Goal: Information Seeking & Learning: Learn about a topic

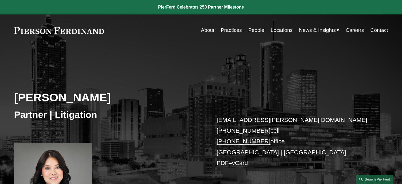
click at [310, 109] on div "[PERSON_NAME] Partner | Litigation [EMAIL_ADDRESS][PERSON_NAME][DOMAIN_NAME] [P…" at bounding box center [201, 134] width 402 height 153
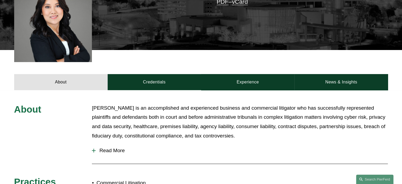
scroll to position [161, 0]
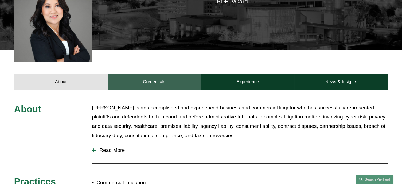
click at [149, 82] on link "Credentials" at bounding box center [155, 82] width 94 height 16
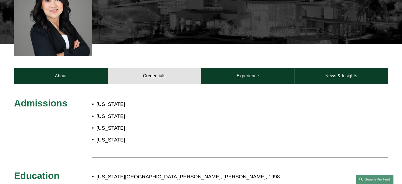
scroll to position [167, 0]
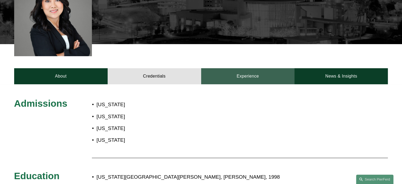
click at [258, 75] on link "Experience" at bounding box center [248, 76] width 94 height 16
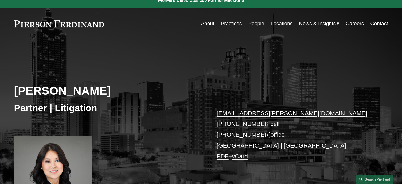
scroll to position [0, 0]
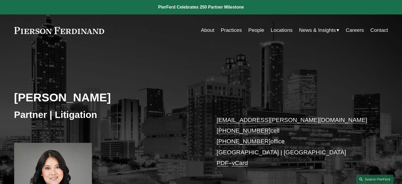
click at [259, 31] on link "People" at bounding box center [256, 30] width 16 height 10
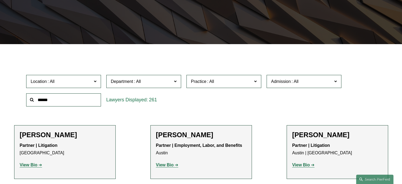
scroll to position [110, 0]
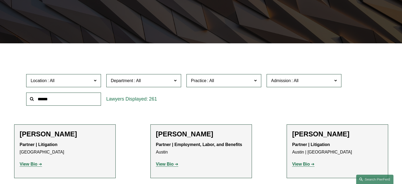
click at [59, 98] on input "text" at bounding box center [63, 98] width 75 height 13
type input "*****"
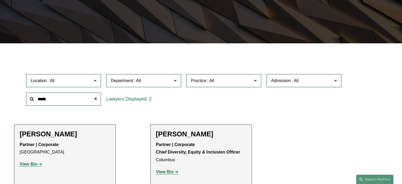
click at [164, 173] on strong "View Bio" at bounding box center [165, 171] width 18 height 5
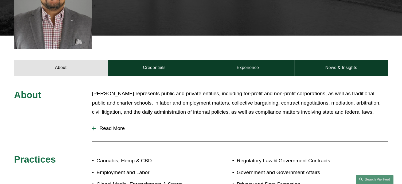
scroll to position [200, 0]
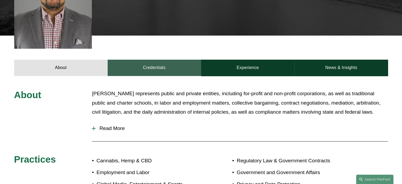
click at [160, 61] on link "Credentials" at bounding box center [155, 68] width 94 height 16
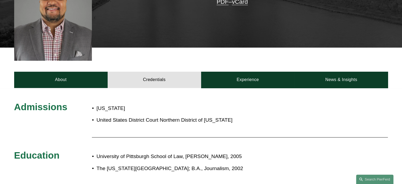
scroll to position [190, 0]
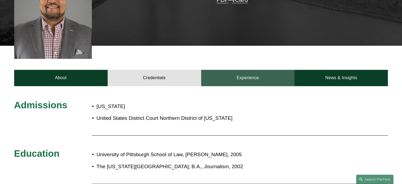
click at [238, 70] on link "Experience" at bounding box center [248, 78] width 94 height 16
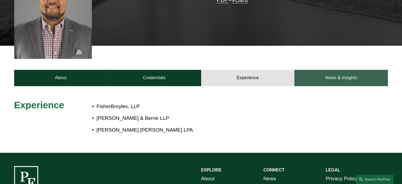
click at [330, 70] on link "News & Insights" at bounding box center [342, 78] width 94 height 16
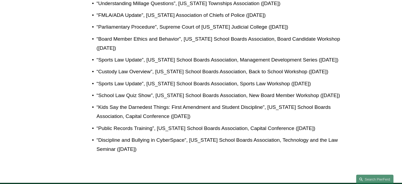
scroll to position [658, 0]
